Goal: Task Accomplishment & Management: Complete application form

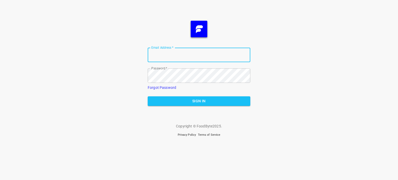
type input "[EMAIL_ADDRESS][DOMAIN_NAME]"
click at [199, 103] on span "Sign In" at bounding box center [199, 101] width 94 height 6
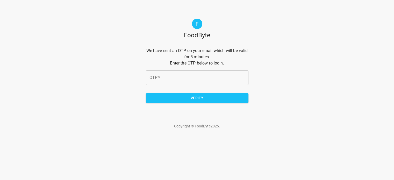
click at [169, 80] on input "OTP   *" at bounding box center [197, 77] width 103 height 15
type input "f64f23"
click at [199, 98] on span "Verify" at bounding box center [197, 98] width 94 height 6
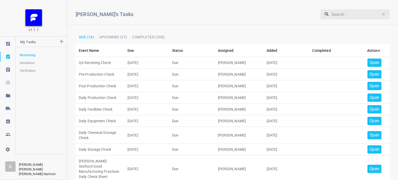
click at [369, 63] on p "Open" at bounding box center [374, 63] width 10 height 6
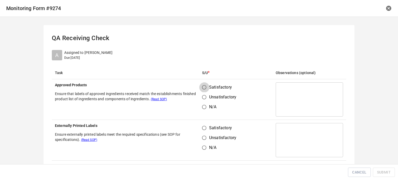
click at [205, 88] on input "Satisfactory" at bounding box center [204, 87] width 10 height 10
radio input "true"
click at [203, 125] on input "Satisfactory" at bounding box center [204, 128] width 10 height 10
radio input "true"
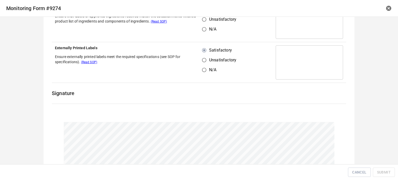
scroll to position [119, 0]
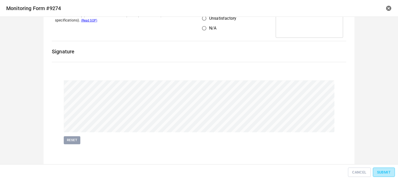
click at [376, 171] on button "Submit" at bounding box center [384, 173] width 22 height 10
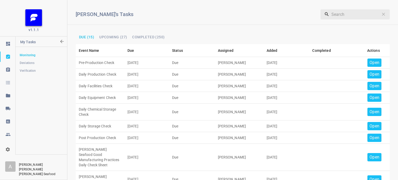
click at [371, 60] on p "Open" at bounding box center [374, 63] width 10 height 6
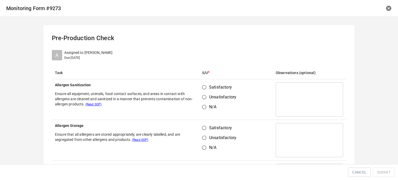
click at [206, 88] on input "Satisfactory" at bounding box center [204, 87] width 10 height 10
radio input "true"
click at [209, 127] on span "Satisfactory" at bounding box center [220, 128] width 23 height 6
click at [207, 127] on input "Satisfactory" at bounding box center [204, 128] width 10 height 10
radio input "true"
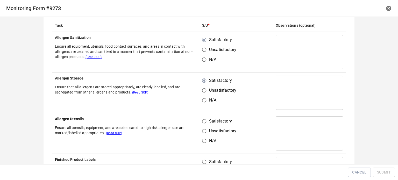
scroll to position [78, 0]
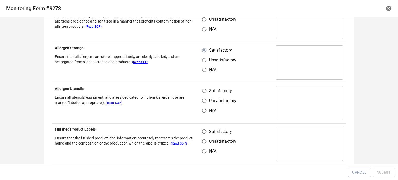
click at [203, 92] on input "Satisfactory" at bounding box center [204, 91] width 10 height 10
radio input "true"
click at [204, 132] on input "Satisfactory" at bounding box center [204, 132] width 10 height 10
radio input "true"
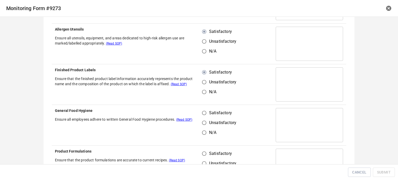
scroll to position [155, 0]
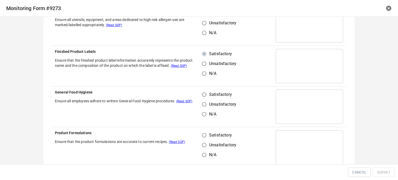
drag, startPoint x: 205, startPoint y: 90, endPoint x: 202, endPoint y: 113, distance: 22.9
click at [204, 92] on td "Satisfactory Unsatisfactory N/A" at bounding box center [236, 106] width 74 height 41
drag, startPoint x: 203, startPoint y: 102, endPoint x: 202, endPoint y: 97, distance: 5.2
click at [202, 101] on input "Unsatisfactory" at bounding box center [204, 104] width 10 height 10
radio input "true"
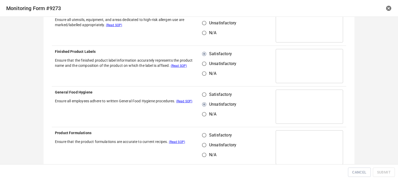
click at [202, 97] on input "Satisfactory" at bounding box center [204, 95] width 10 height 10
radio input "true"
drag, startPoint x: 204, startPoint y: 128, endPoint x: 208, endPoint y: 140, distance: 11.9
click at [205, 133] on td "Satisfactory Unsatisfactory N/A" at bounding box center [236, 147] width 74 height 41
drag, startPoint x: 205, startPoint y: 135, endPoint x: 215, endPoint y: 130, distance: 10.5
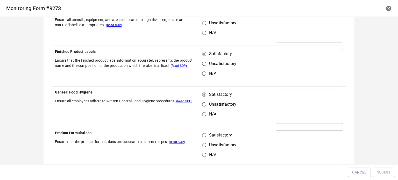
click at [208, 134] on label "Satisfactory" at bounding box center [217, 135] width 37 height 10
click at [208, 134] on input "Satisfactory" at bounding box center [204, 135] width 10 height 10
radio input "true"
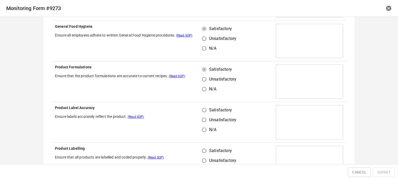
scroll to position [259, 0]
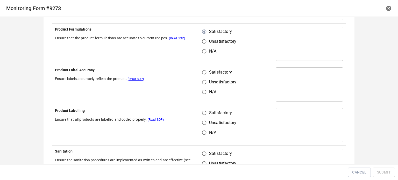
drag, startPoint x: 205, startPoint y: 67, endPoint x: 204, endPoint y: 76, distance: 9.4
click at [205, 69] on input "Satisfactory" at bounding box center [204, 72] width 10 height 10
radio input "true"
click at [204, 113] on input "Satisfactory" at bounding box center [204, 113] width 10 height 10
radio input "true"
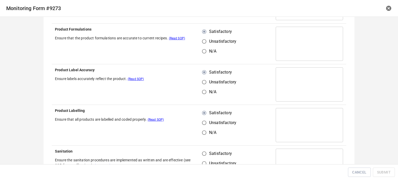
click at [205, 148] on td "Satisfactory Unsatisfactory N/A" at bounding box center [236, 166] width 74 height 41
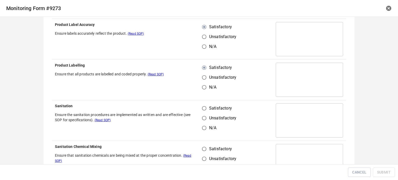
scroll to position [337, 0]
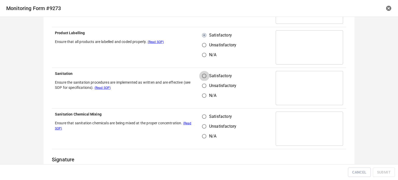
click at [200, 72] on input "Satisfactory" at bounding box center [204, 76] width 10 height 10
radio input "true"
drag, startPoint x: 204, startPoint y: 120, endPoint x: 204, endPoint y: 115, distance: 4.9
click at [204, 116] on input "Satisfactory" at bounding box center [204, 117] width 10 height 10
radio input "true"
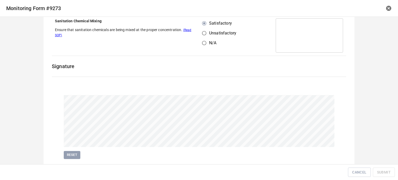
scroll to position [444, 0]
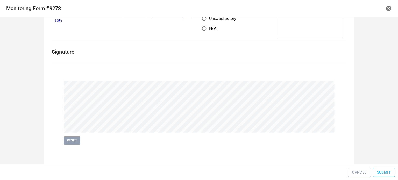
click at [377, 168] on button "Submit" at bounding box center [384, 173] width 22 height 10
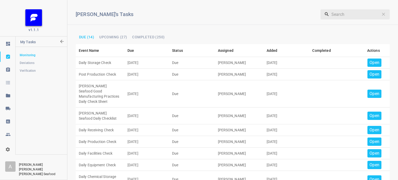
click at [371, 62] on p "Open" at bounding box center [374, 63] width 10 height 6
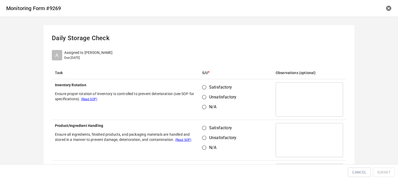
click at [205, 87] on input "Satisfactory" at bounding box center [204, 87] width 10 height 10
radio input "true"
click at [205, 130] on input "Satisfactory" at bounding box center [204, 128] width 10 height 10
radio input "true"
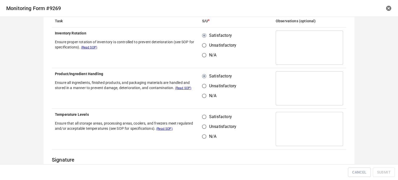
click at [202, 121] on input "Satisfactory" at bounding box center [204, 117] width 10 height 10
radio input "true"
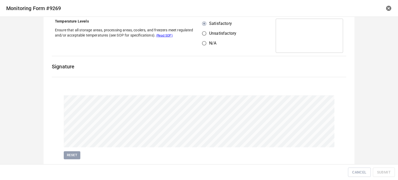
scroll to position [160, 0]
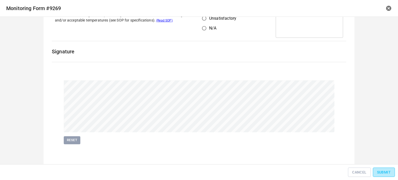
click at [377, 170] on span "Submit" at bounding box center [384, 172] width 14 height 6
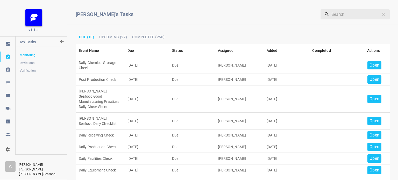
click at [369, 63] on p "Open" at bounding box center [374, 65] width 10 height 6
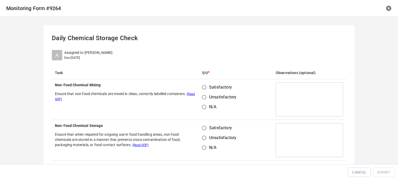
click at [205, 88] on input "Satisfactory" at bounding box center [204, 87] width 10 height 10
radio input "true"
click at [205, 126] on input "Satisfactory" at bounding box center [204, 128] width 10 height 10
radio input "true"
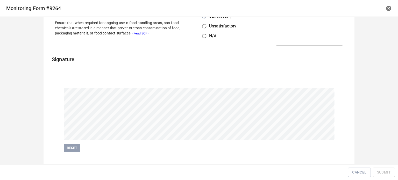
scroll to position [119, 0]
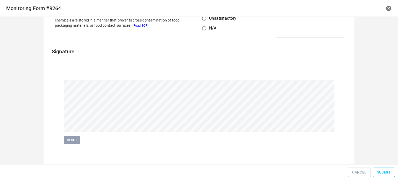
click at [382, 171] on span "Submit" at bounding box center [384, 172] width 14 height 6
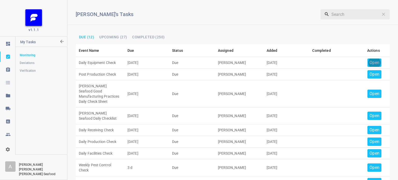
click at [372, 61] on p "Open" at bounding box center [374, 63] width 10 height 6
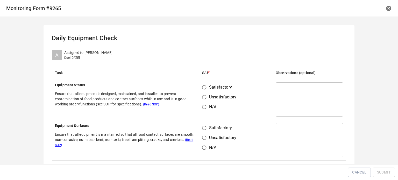
click at [200, 85] on input "Satisfactory" at bounding box center [204, 87] width 10 height 10
radio input "true"
click at [203, 128] on input "Satisfactory" at bounding box center [204, 128] width 10 height 10
radio input "true"
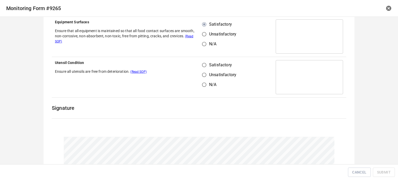
click at [203, 67] on input "Satisfactory" at bounding box center [204, 65] width 10 height 10
radio input "true"
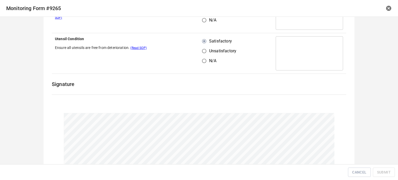
scroll to position [160, 0]
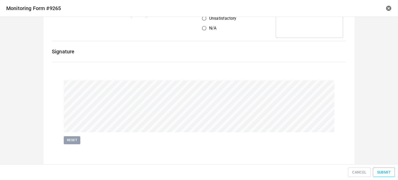
click at [386, 171] on span "Submit" at bounding box center [384, 172] width 14 height 6
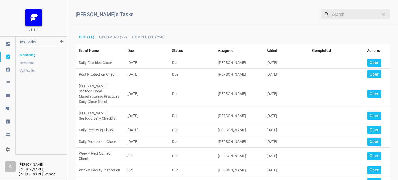
click at [369, 63] on p "Open" at bounding box center [374, 63] width 10 height 6
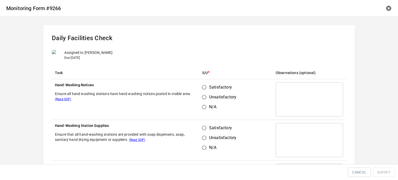
drag, startPoint x: 201, startPoint y: 85, endPoint x: 203, endPoint y: 87, distance: 3.2
click at [203, 87] on input "Satisfactory" at bounding box center [204, 87] width 10 height 10
radio input "true"
click at [204, 124] on input "Satisfactory" at bounding box center [204, 128] width 10 height 10
radio input "true"
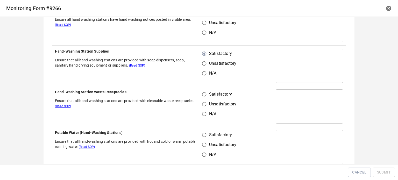
scroll to position [78, 0]
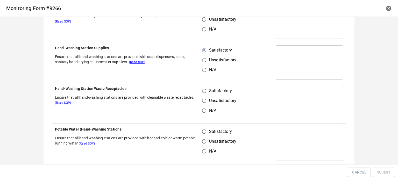
click at [203, 97] on input "Unsatisfactory" at bounding box center [204, 101] width 10 height 10
radio input "true"
click at [203, 91] on input "Satisfactory" at bounding box center [204, 91] width 10 height 10
radio input "true"
click at [204, 130] on input "Satisfactory" at bounding box center [204, 132] width 10 height 10
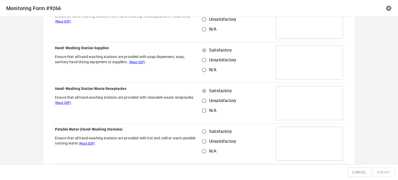
radio input "true"
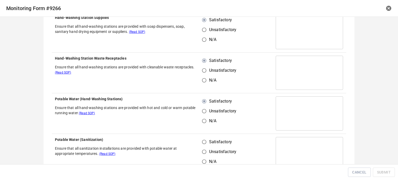
scroll to position [155, 0]
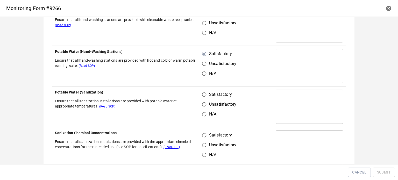
click at [203, 94] on input "Satisfactory" at bounding box center [204, 95] width 10 height 10
radio input "true"
click at [206, 133] on input "Satisfactory" at bounding box center [204, 135] width 10 height 10
radio input "true"
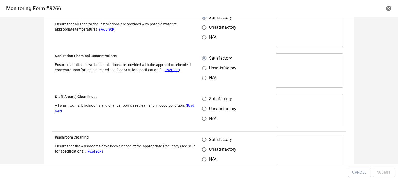
scroll to position [233, 0]
click at [200, 100] on input "Satisfactory" at bounding box center [204, 98] width 10 height 10
radio input "true"
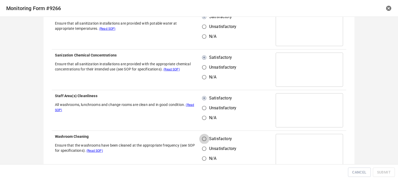
click at [204, 140] on input "Satisfactory" at bounding box center [204, 139] width 10 height 10
radio input "true"
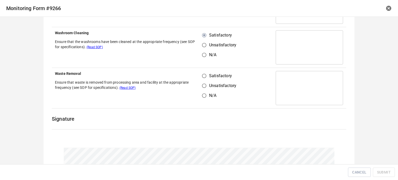
click at [201, 78] on input "Satisfactory" at bounding box center [204, 76] width 10 height 10
radio input "true"
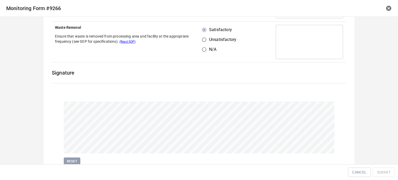
scroll to position [404, 0]
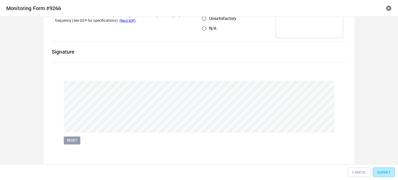
click at [392, 176] on button "Submit" at bounding box center [384, 173] width 22 height 10
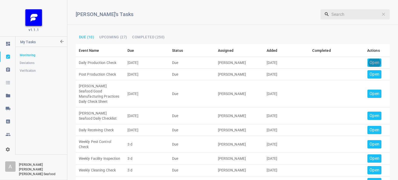
click at [373, 61] on p "Open" at bounding box center [374, 63] width 10 height 6
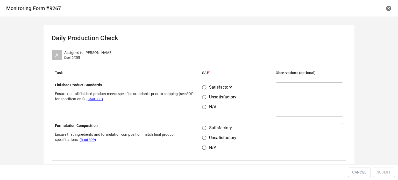
click at [201, 85] on input "Satisfactory" at bounding box center [204, 87] width 10 height 10
radio input "true"
drag, startPoint x: 201, startPoint y: 127, endPoint x: 251, endPoint y: 126, distance: 49.7
click at [208, 130] on label "Satisfactory" at bounding box center [217, 128] width 37 height 10
click at [208, 130] on input "Satisfactory" at bounding box center [204, 128] width 10 height 10
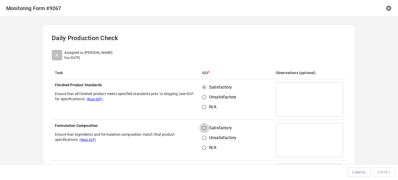
radio input "true"
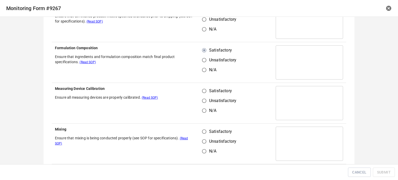
click at [196, 92] on th "Measuring Device Calibration Ensure all measuring devices are properly calibrat…" at bounding box center [125, 103] width 147 height 41
click at [204, 92] on input "Satisfactory" at bounding box center [204, 91] width 10 height 10
radio input "true"
drag, startPoint x: 201, startPoint y: 138, endPoint x: 208, endPoint y: 125, distance: 14.7
click at [202, 138] on input "Unsatisfactory" at bounding box center [204, 141] width 10 height 10
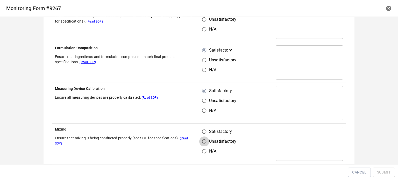
radio input "true"
click at [201, 132] on input "Satisfactory" at bounding box center [204, 132] width 10 height 10
radio input "true"
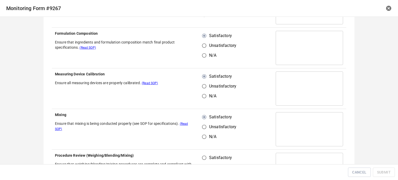
scroll to position [155, 0]
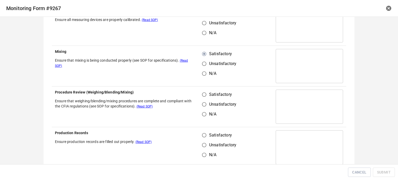
click at [203, 93] on input "Satisfactory" at bounding box center [204, 95] width 10 height 10
radio input "true"
drag, startPoint x: 203, startPoint y: 137, endPoint x: 207, endPoint y: 133, distance: 6.0
click at [203, 136] on input "Satisfactory" at bounding box center [204, 135] width 10 height 10
radio input "true"
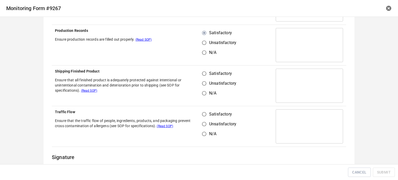
scroll to position [259, 0]
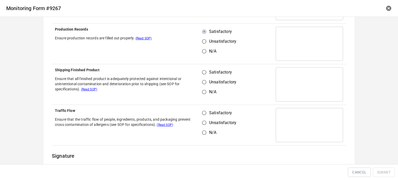
click at [202, 68] on input "Satisfactory" at bounding box center [204, 72] width 10 height 10
radio input "true"
drag, startPoint x: 204, startPoint y: 109, endPoint x: 217, endPoint y: 111, distance: 13.1
click at [207, 110] on td "Satisfactory Unsatisfactory N/A" at bounding box center [236, 125] width 74 height 41
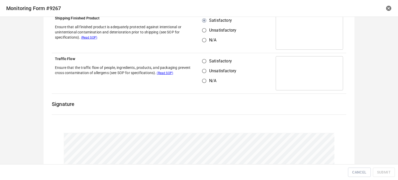
click at [201, 65] on input "Satisfactory" at bounding box center [204, 61] width 10 height 10
radio input "true"
click at [202, 58] on input "Satisfactory" at bounding box center [204, 61] width 10 height 10
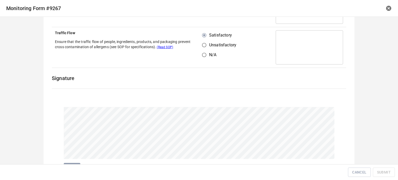
scroll to position [363, 0]
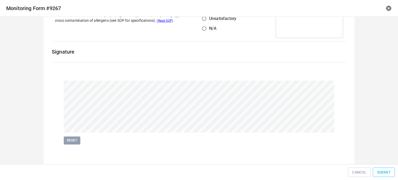
click at [379, 174] on span "Submit" at bounding box center [384, 172] width 14 height 6
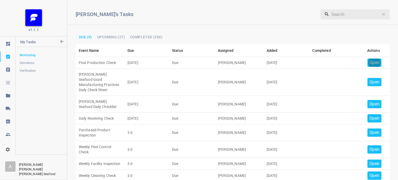
click at [370, 66] on div "Open" at bounding box center [374, 63] width 14 height 8
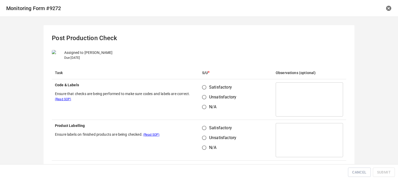
click at [200, 87] on input "Satisfactory" at bounding box center [204, 87] width 10 height 10
radio input "true"
drag, startPoint x: 204, startPoint y: 124, endPoint x: 203, endPoint y: 127, distance: 3.0
click at [203, 127] on input "Satisfactory" at bounding box center [204, 128] width 10 height 10
radio input "true"
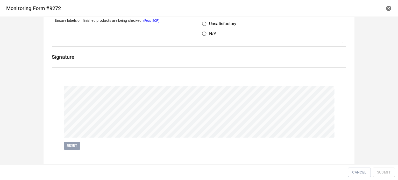
scroll to position [119, 0]
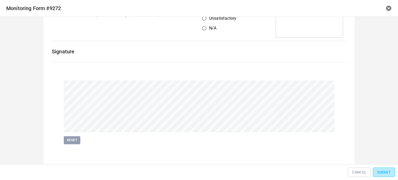
click at [383, 168] on button "Submit" at bounding box center [384, 173] width 22 height 10
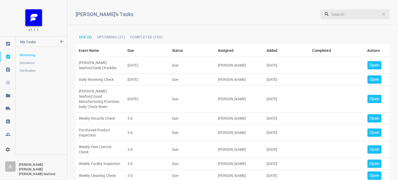
click at [373, 65] on p "Open" at bounding box center [374, 65] width 10 height 6
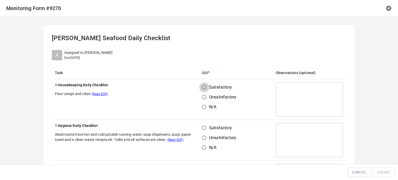
click at [206, 88] on input "Satisfactory" at bounding box center [204, 87] width 10 height 10
radio input "true"
drag, startPoint x: 203, startPoint y: 130, endPoint x: 210, endPoint y: 123, distance: 10.5
click at [203, 129] on input "Satisfactory" at bounding box center [204, 128] width 10 height 10
radio input "true"
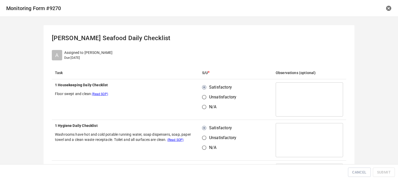
scroll to position [104, 0]
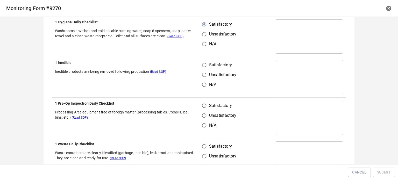
click at [202, 66] on input "Satisfactory" at bounding box center [204, 65] width 10 height 10
radio input "true"
click at [202, 109] on input "Satisfactory" at bounding box center [204, 106] width 10 height 10
radio input "true"
click at [207, 150] on label "Satisfactory" at bounding box center [217, 146] width 37 height 10
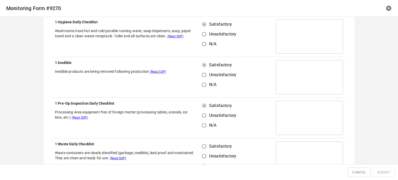
click at [207, 150] on input "Satisfactory" at bounding box center [204, 146] width 10 height 10
radio input "true"
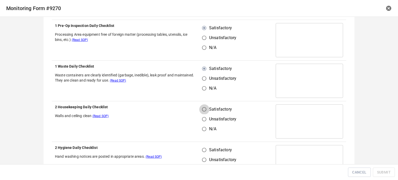
click at [203, 110] on input "Satisfactory" at bounding box center [204, 109] width 10 height 10
radio input "true"
drag, startPoint x: 202, startPoint y: 156, endPoint x: 203, endPoint y: 151, distance: 5.6
click at [202, 156] on input "Unsatisfactory" at bounding box center [204, 160] width 10 height 10
radio input "true"
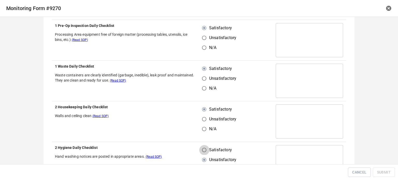
click at [203, 150] on input "Satisfactory" at bounding box center [204, 150] width 10 height 10
radio input "true"
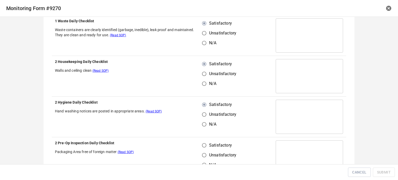
scroll to position [285, 0]
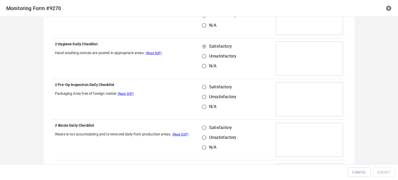
drag, startPoint x: 204, startPoint y: 85, endPoint x: 210, endPoint y: 110, distance: 24.7
click at [204, 86] on input "Satisfactory" at bounding box center [204, 87] width 10 height 10
radio input "true"
drag, startPoint x: 207, startPoint y: 128, endPoint x: 220, endPoint y: 126, distance: 13.1
click at [208, 130] on label "Satisfactory" at bounding box center [217, 128] width 37 height 10
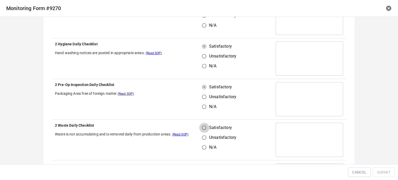
click at [208, 130] on input "Satisfactory" at bounding box center [204, 128] width 10 height 10
radio input "true"
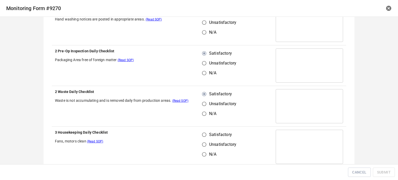
scroll to position [363, 0]
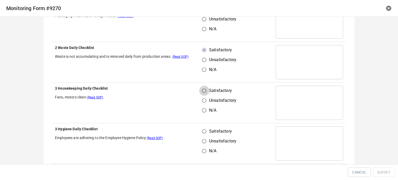
drag, startPoint x: 205, startPoint y: 90, endPoint x: 209, endPoint y: 125, distance: 34.7
click at [205, 91] on input "Satisfactory" at bounding box center [204, 91] width 10 height 10
radio input "true"
drag, startPoint x: 208, startPoint y: 130, endPoint x: 212, endPoint y: 127, distance: 4.5
click at [209, 131] on span "Satisfactory" at bounding box center [220, 131] width 23 height 6
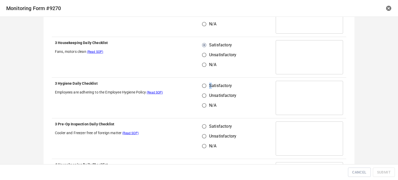
scroll to position [440, 0]
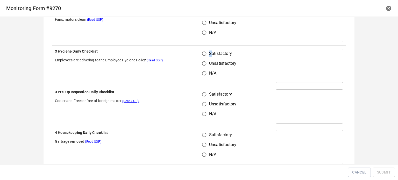
drag, startPoint x: 198, startPoint y: 53, endPoint x: 212, endPoint y: 74, distance: 25.7
click at [199, 52] on input "Satisfactory" at bounding box center [204, 54] width 10 height 10
radio input "true"
click at [204, 91] on input "Satisfactory" at bounding box center [204, 94] width 10 height 10
radio input "true"
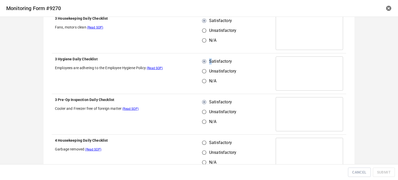
scroll to position [492, 0]
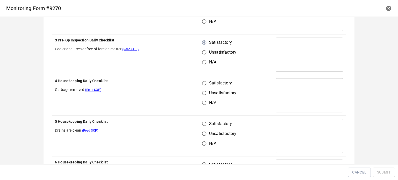
click at [204, 82] on input "Satisfactory" at bounding box center [204, 83] width 10 height 10
radio input "true"
drag, startPoint x: 205, startPoint y: 120, endPoint x: 222, endPoint y: 119, distance: 16.9
click at [208, 122] on label "Satisfactory" at bounding box center [217, 124] width 37 height 10
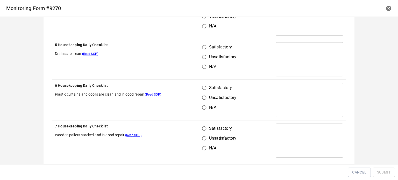
scroll to position [570, 0]
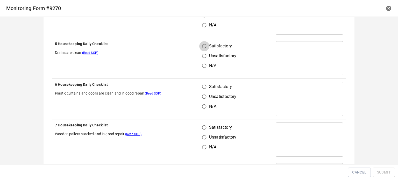
click at [203, 47] on input "Satisfactory" at bounding box center [204, 46] width 10 height 10
radio input "true"
click at [203, 86] on input "Satisfactory" at bounding box center [204, 87] width 10 height 10
radio input "true"
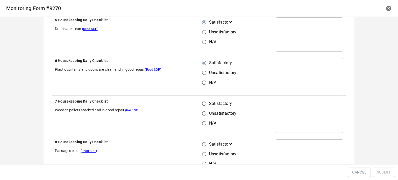
scroll to position [622, 0]
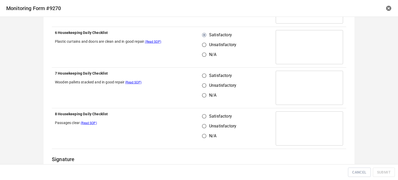
click at [201, 73] on input "Satisfactory" at bounding box center [204, 76] width 10 height 10
radio input "true"
drag, startPoint x: 204, startPoint y: 109, endPoint x: 212, endPoint y: 119, distance: 12.7
click at [206, 111] on td "Satisfactory Unsatisfactory N/A" at bounding box center [236, 128] width 74 height 41
drag, startPoint x: 205, startPoint y: 118, endPoint x: 209, endPoint y: 113, distance: 6.2
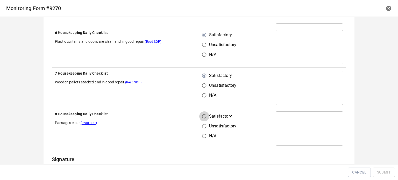
click at [206, 116] on input "Satisfactory" at bounding box center [204, 116] width 10 height 10
radio input "true"
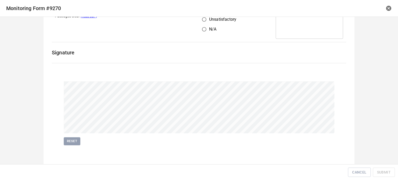
scroll to position [728, 0]
click at [381, 170] on span "Submit" at bounding box center [384, 172] width 14 height 6
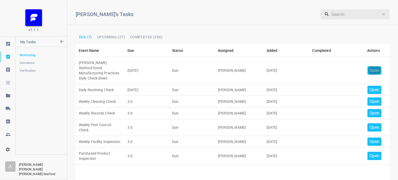
click at [373, 67] on p "Open" at bounding box center [374, 70] width 10 height 6
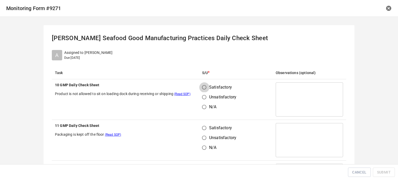
click at [201, 88] on input "Satisfactory" at bounding box center [204, 87] width 10 height 10
radio input "true"
drag, startPoint x: 203, startPoint y: 139, endPoint x: 204, endPoint y: 129, distance: 9.9
click at [203, 139] on input "Unsatisfactory" at bounding box center [204, 138] width 10 height 10
radio input "true"
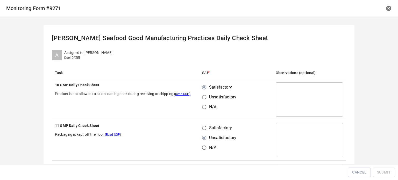
click at [204, 128] on input "Satisfactory" at bounding box center [204, 128] width 10 height 10
radio input "true"
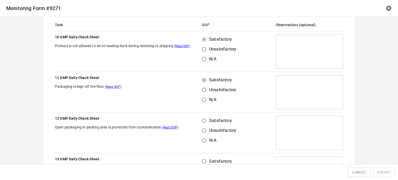
scroll to position [78, 0]
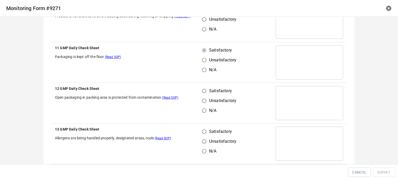
click at [201, 89] on input "Satisfactory" at bounding box center [204, 91] width 10 height 10
radio input "true"
drag, startPoint x: 202, startPoint y: 136, endPoint x: 211, endPoint y: 122, distance: 16.8
click at [203, 133] on div "Satisfactory Unsatisfactory N/A" at bounding box center [221, 142] width 38 height 30
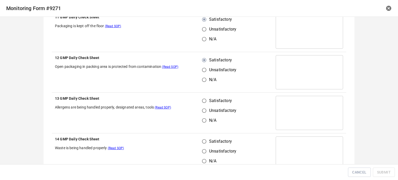
scroll to position [155, 0]
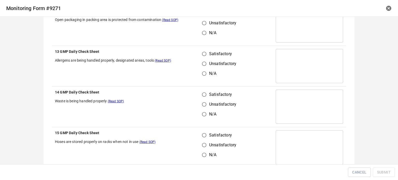
click at [200, 47] on td "Satisfactory Unsatisfactory N/A" at bounding box center [236, 66] width 74 height 41
click at [202, 50] on input "Satisfactory" at bounding box center [204, 54] width 10 height 10
radio input "true"
drag, startPoint x: 201, startPoint y: 91, endPoint x: 215, endPoint y: 91, distance: 14.0
click at [203, 91] on input "Satisfactory" at bounding box center [204, 95] width 10 height 10
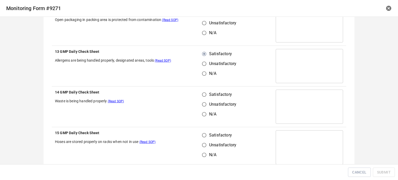
radio input "true"
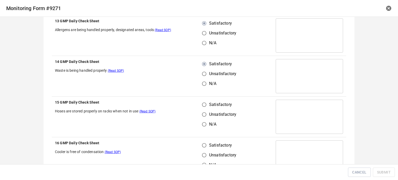
scroll to position [233, 0]
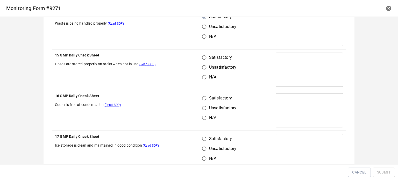
click at [199, 55] on input "Satisfactory" at bounding box center [204, 58] width 10 height 10
radio input "true"
click at [203, 100] on input "Satisfactory" at bounding box center [204, 98] width 10 height 10
radio input "true"
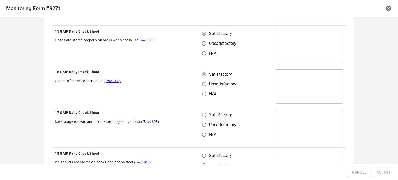
scroll to position [285, 0]
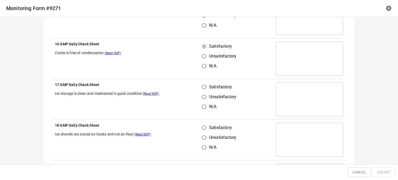
drag, startPoint x: 203, startPoint y: 84, endPoint x: 204, endPoint y: 92, distance: 8.3
click at [204, 86] on input "Satisfactory" at bounding box center [204, 87] width 10 height 10
radio input "true"
click at [201, 133] on input "Unsatisfactory" at bounding box center [204, 138] width 10 height 10
radio input "true"
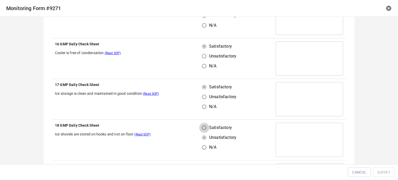
drag, startPoint x: 200, startPoint y: 127, endPoint x: 217, endPoint y: 114, distance: 21.7
click at [200, 127] on input "Satisfactory" at bounding box center [204, 128] width 10 height 10
radio input "true"
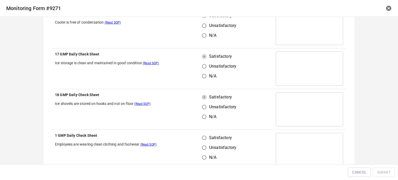
scroll to position [363, 0]
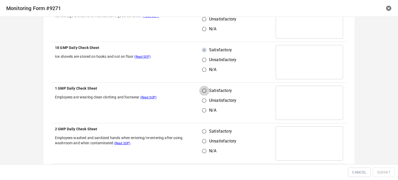
click at [201, 92] on input "Satisfactory" at bounding box center [204, 91] width 10 height 10
radio input "true"
drag, startPoint x: 199, startPoint y: 129, endPoint x: 221, endPoint y: 131, distance: 21.3
click at [203, 129] on input "Satisfactory" at bounding box center [204, 131] width 10 height 10
radio input "true"
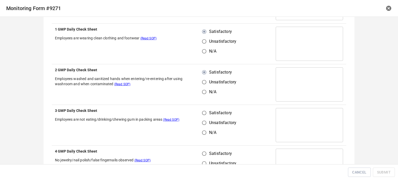
scroll to position [440, 0]
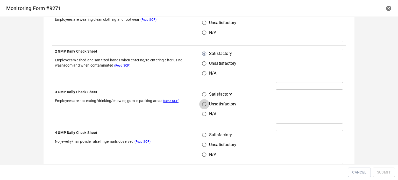
drag, startPoint x: 203, startPoint y: 99, endPoint x: 206, endPoint y: 117, distance: 18.4
click at [203, 98] on div "Satisfactory Unsatisfactory N/A" at bounding box center [221, 104] width 38 height 30
drag, startPoint x: 206, startPoint y: 129, endPoint x: 205, endPoint y: 132, distance: 3.0
click at [206, 131] on td "Satisfactory Unsatisfactory N/A" at bounding box center [236, 147] width 74 height 41
drag, startPoint x: 202, startPoint y: 135, endPoint x: 204, endPoint y: 125, distance: 10.5
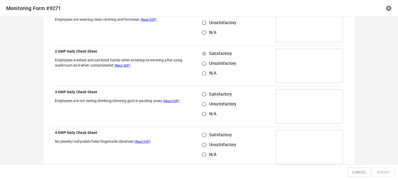
click at [203, 131] on input "Satisfactory" at bounding box center [204, 135] width 10 height 10
radio input "true"
click at [201, 87] on td "Satisfactory Unsatisfactory N/A" at bounding box center [236, 106] width 74 height 41
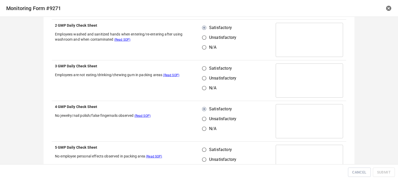
click at [199, 64] on input "Satisfactory" at bounding box center [204, 68] width 10 height 10
radio input "true"
drag, startPoint x: 204, startPoint y: 148, endPoint x: 232, endPoint y: 118, distance: 41.0
click at [206, 148] on input "Satisfactory" at bounding box center [204, 150] width 10 height 10
radio input "true"
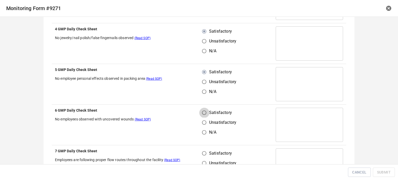
click at [206, 110] on input "Satisfactory" at bounding box center [204, 113] width 10 height 10
radio input "true"
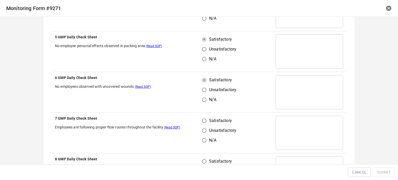
scroll to position [622, 0]
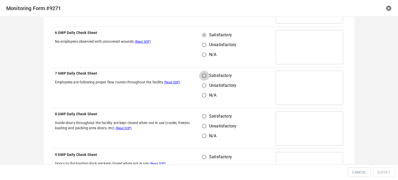
drag, startPoint x: 203, startPoint y: 73, endPoint x: 203, endPoint y: 111, distance: 38.6
click at [203, 74] on input "Satisfactory" at bounding box center [204, 76] width 10 height 10
radio input "true"
drag, startPoint x: 202, startPoint y: 118, endPoint x: 213, endPoint y: 113, distance: 12.4
click at [203, 119] on input "Satisfactory" at bounding box center [204, 116] width 10 height 10
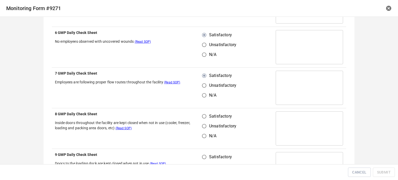
radio input "true"
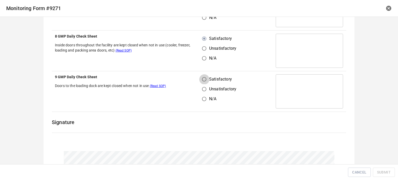
click at [201, 77] on input "Satisfactory" at bounding box center [204, 79] width 10 height 10
radio input "true"
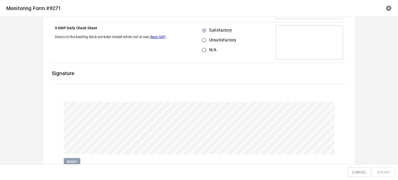
scroll to position [769, 0]
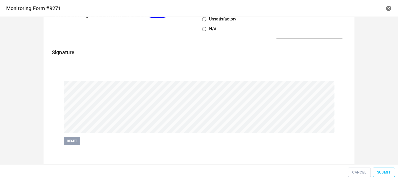
click at [376, 172] on button "Submit" at bounding box center [384, 173] width 22 height 10
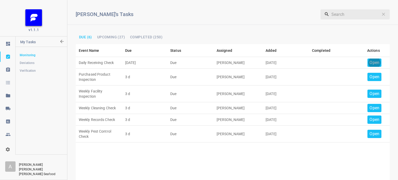
click at [373, 61] on p "Open" at bounding box center [374, 63] width 10 height 6
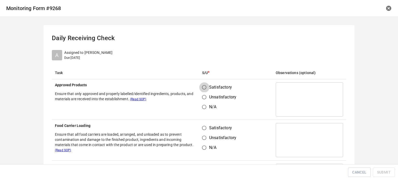
click at [204, 86] on input "Satisfactory" at bounding box center [204, 87] width 10 height 10
radio input "true"
drag, startPoint x: 206, startPoint y: 132, endPoint x: 205, endPoint y: 124, distance: 8.3
click at [205, 128] on input "Satisfactory" at bounding box center [204, 128] width 10 height 10
radio input "true"
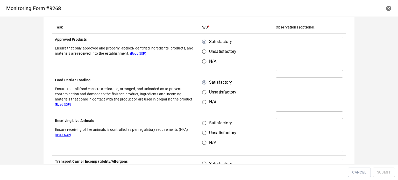
scroll to position [78, 0]
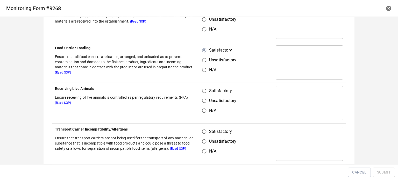
click at [205, 93] on input "Satisfactory" at bounding box center [204, 91] width 10 height 10
radio input "true"
drag, startPoint x: 202, startPoint y: 131, endPoint x: 205, endPoint y: 138, distance: 7.2
click at [202, 131] on input "Satisfactory" at bounding box center [204, 132] width 10 height 10
radio input "true"
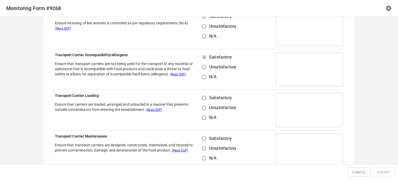
scroll to position [155, 0]
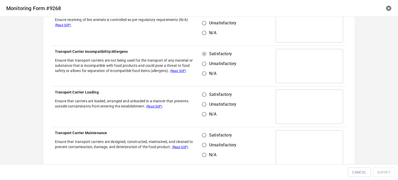
click at [205, 95] on input "Satisfactory" at bounding box center [204, 95] width 10 height 10
radio input "true"
click at [201, 134] on input "Satisfactory" at bounding box center [204, 135] width 10 height 10
radio input "true"
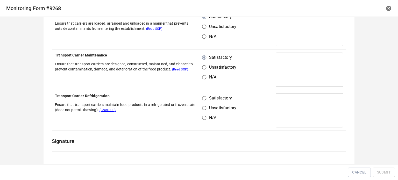
click at [200, 98] on input "Satisfactory" at bounding box center [204, 98] width 10 height 10
radio input "true"
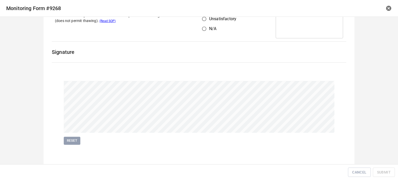
scroll to position [322, 0]
click at [380, 167] on div "Cancel Submit" at bounding box center [199, 173] width 394 height 12
click at [384, 173] on span "Submit" at bounding box center [384, 172] width 14 height 6
